Goal: Obtain resource: Download file/media

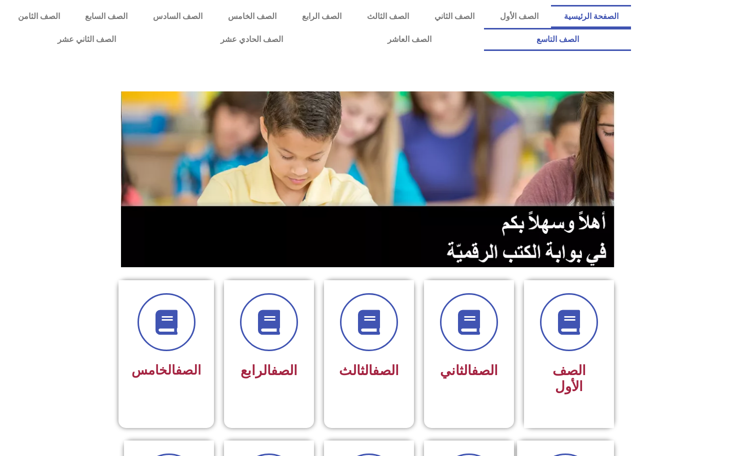
click at [484, 28] on link "الصف التاسع" at bounding box center [557, 39] width 147 height 23
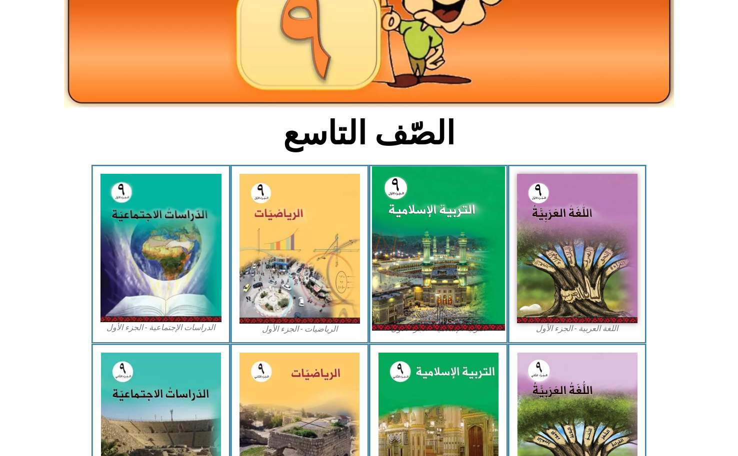
scroll to position [150, 0]
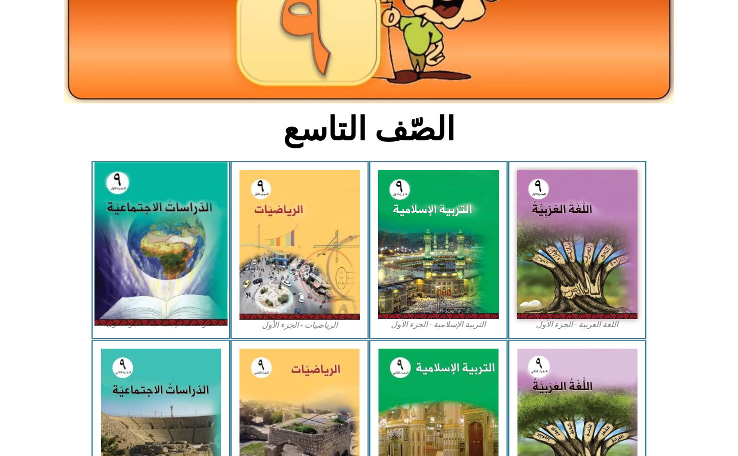
click at [165, 246] on img at bounding box center [160, 244] width 133 height 163
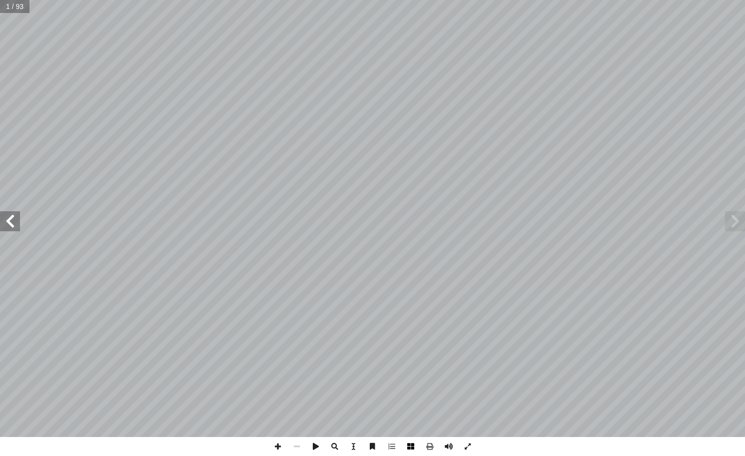
click at [415, 447] on span at bounding box center [410, 446] width 19 height 19
click at [410, 442] on span at bounding box center [410, 446] width 19 height 19
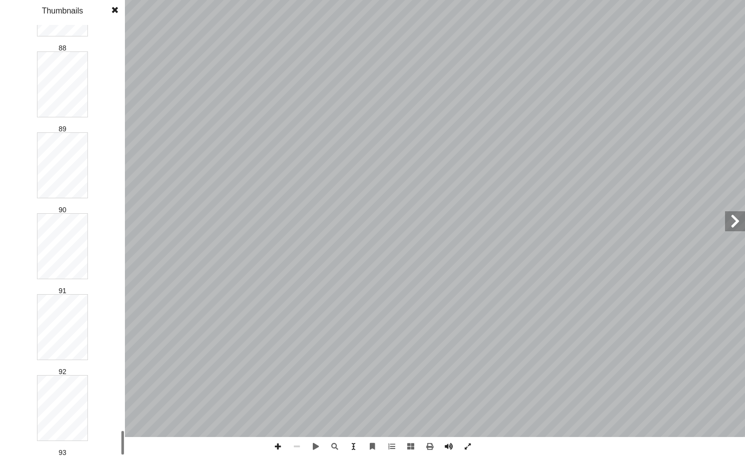
click at [88, 91] on html "الصفحة الرئيسية الصف الأول الصف الثاني الصف الثالث الصف الرابع الصف الخامس الصف…" at bounding box center [372, 45] width 745 height 91
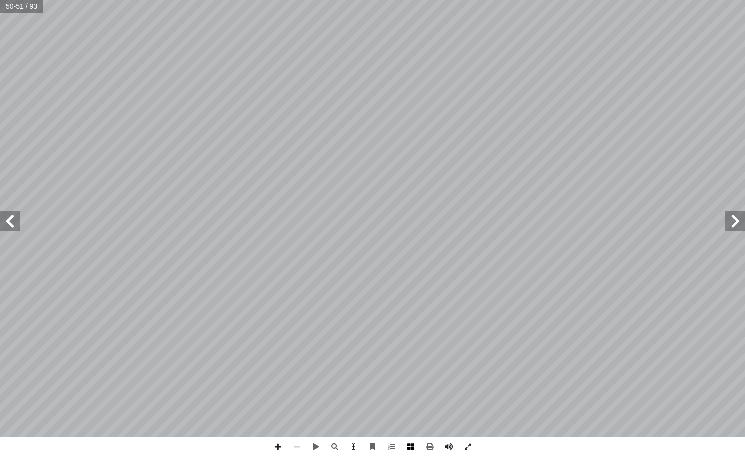
click at [404, 449] on span at bounding box center [410, 446] width 19 height 19
click at [405, 446] on span at bounding box center [410, 446] width 19 height 19
click at [403, 447] on span at bounding box center [410, 446] width 19 height 19
click at [426, 446] on span at bounding box center [429, 446] width 19 height 19
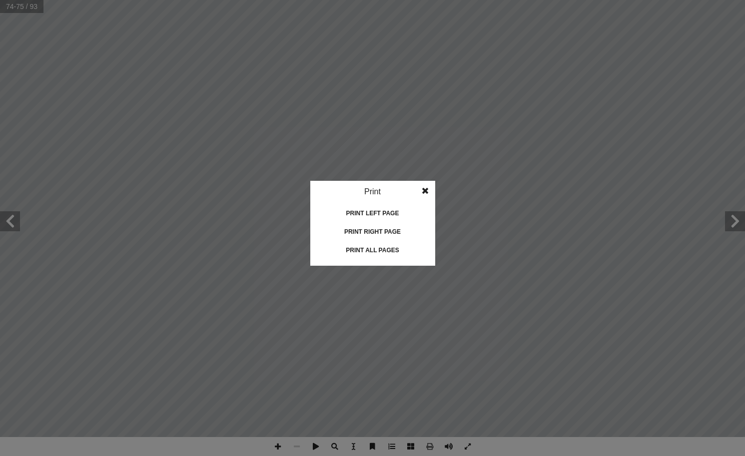
click at [345, 248] on div "Print all pages" at bounding box center [373, 250] width 100 height 16
